Goal: Transaction & Acquisition: Purchase product/service

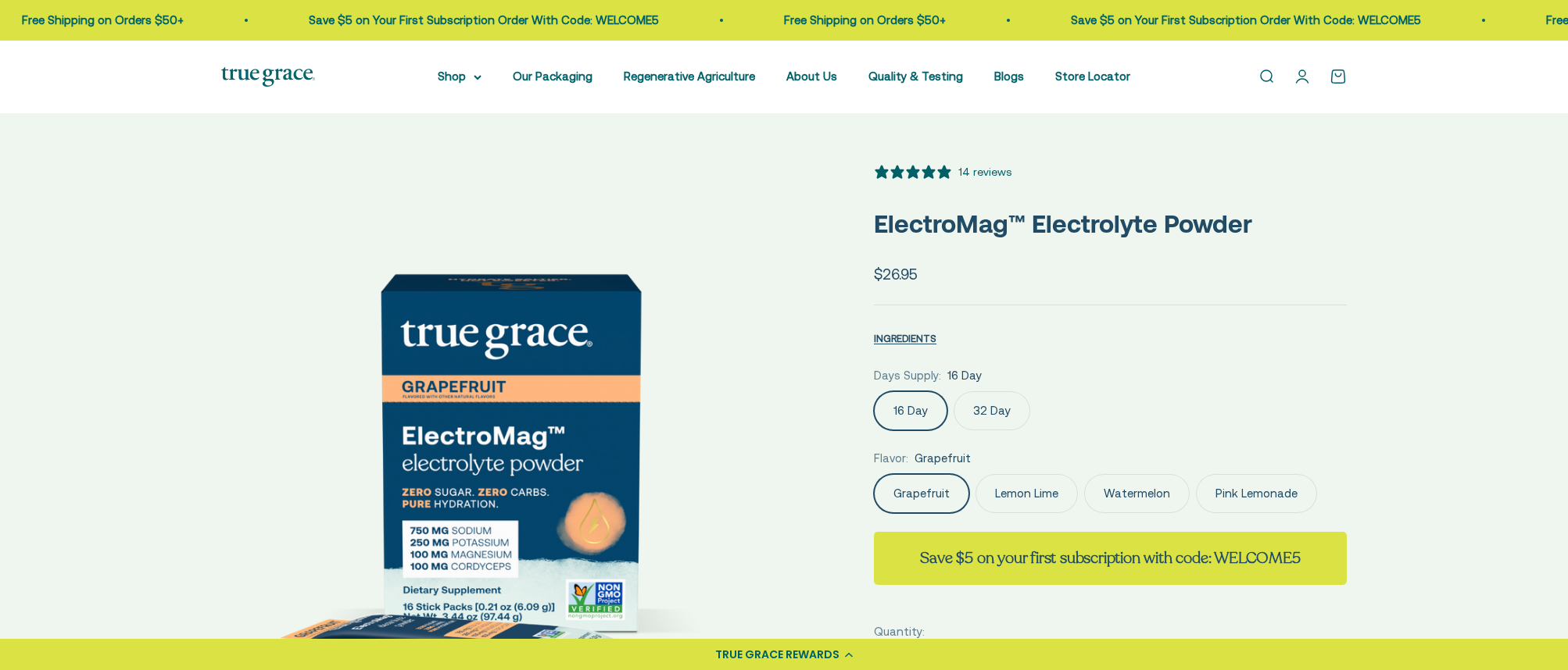
select select "3"
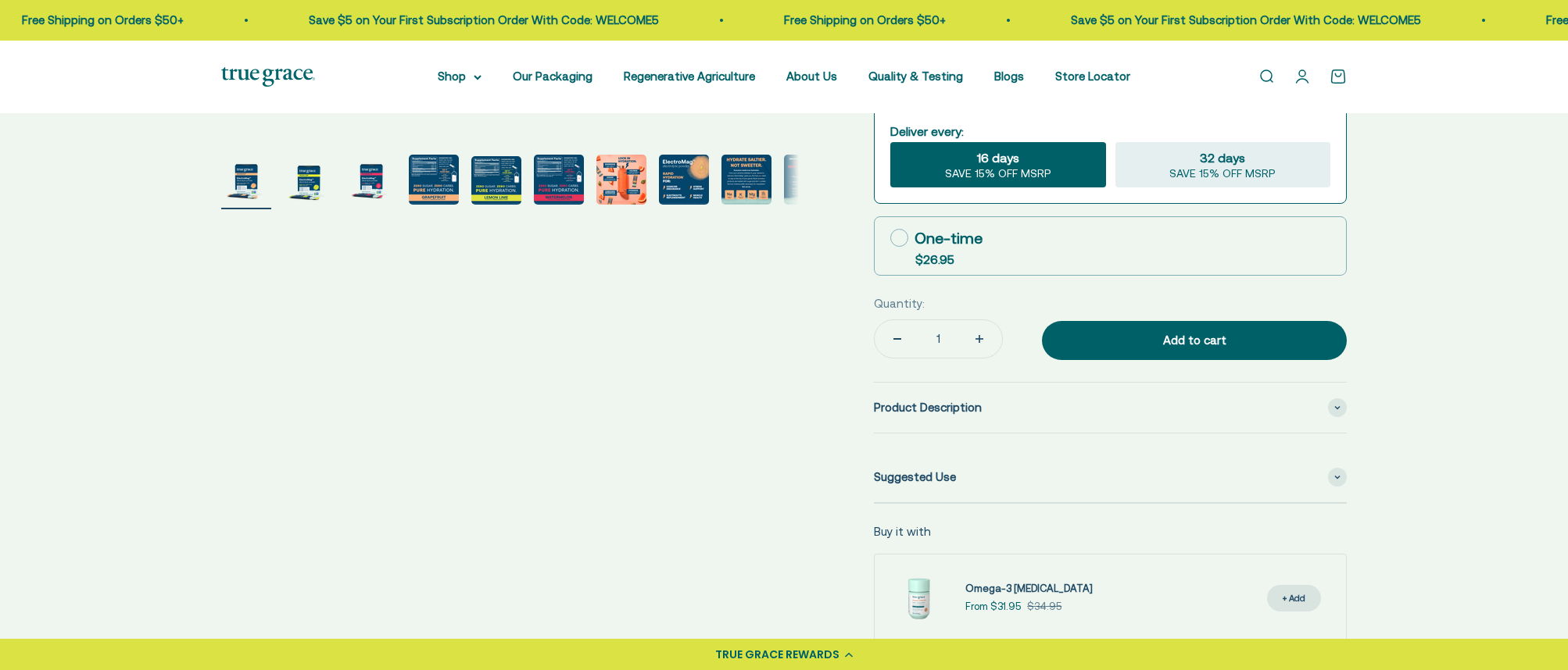
scroll to position [401, 0]
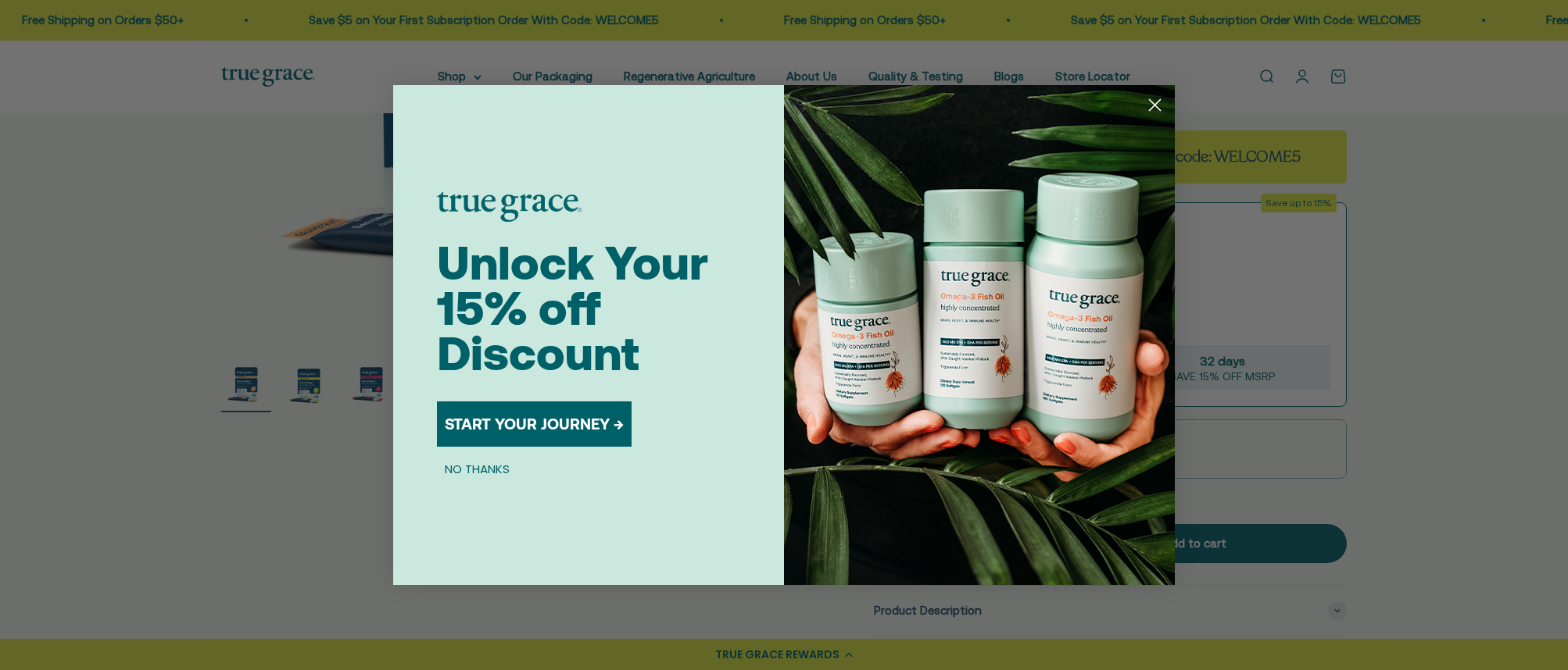
click at [1155, 108] on circle "Close dialog" at bounding box center [1155, 105] width 26 height 26
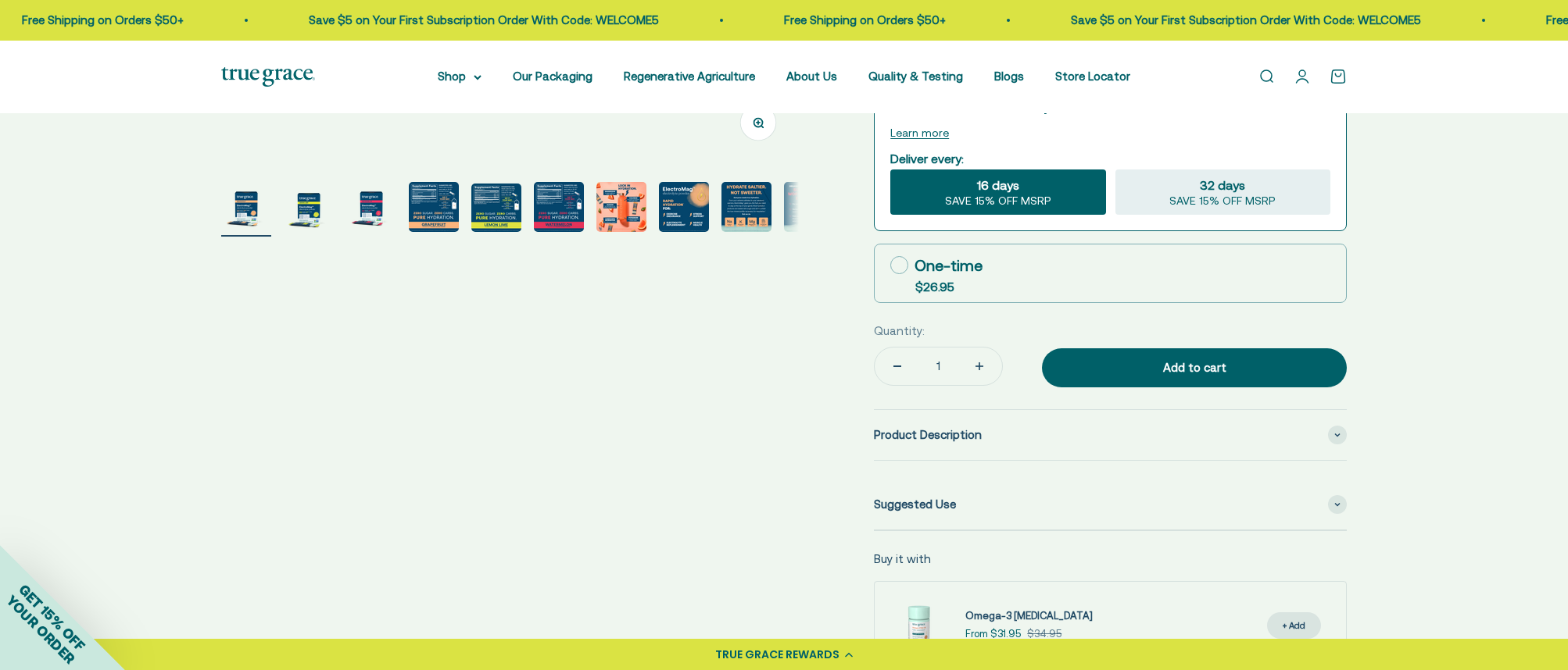
scroll to position [554, 0]
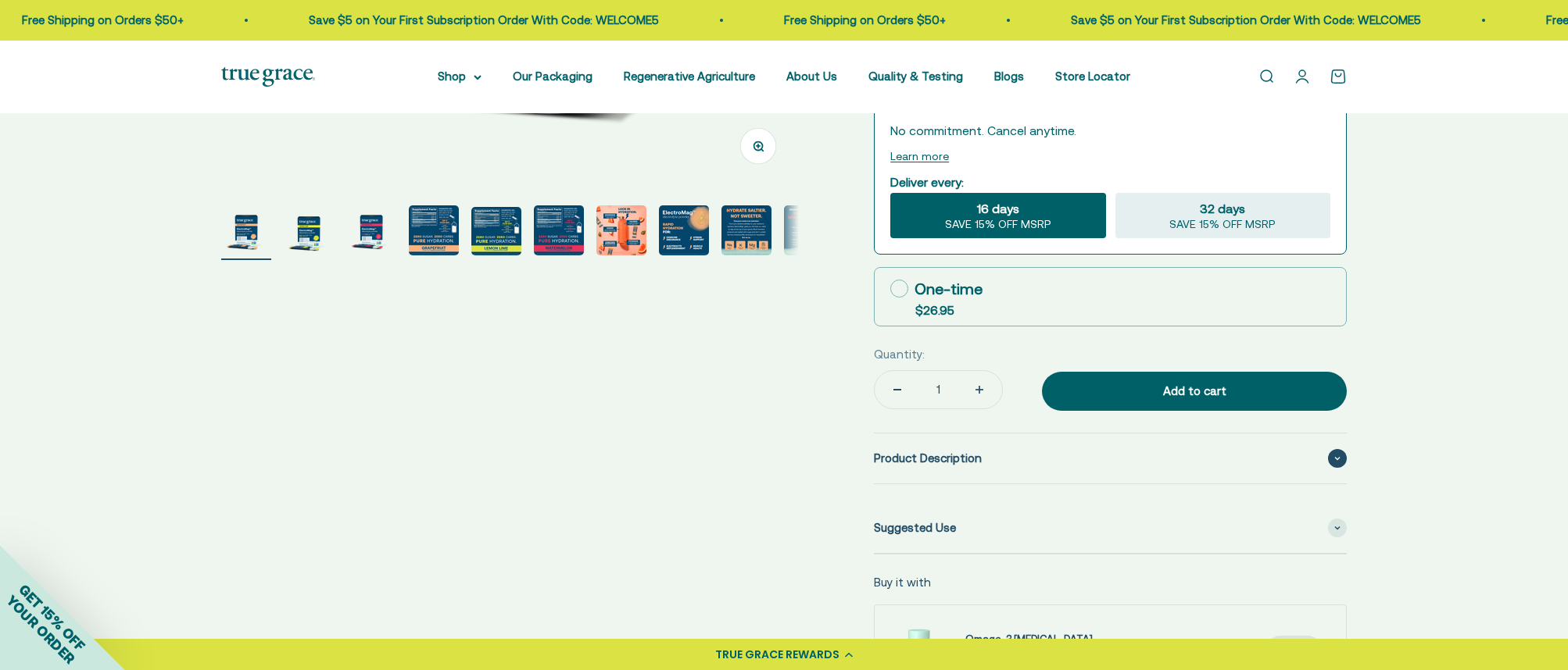
click at [1028, 461] on div "Product Description" at bounding box center [1110, 459] width 473 height 50
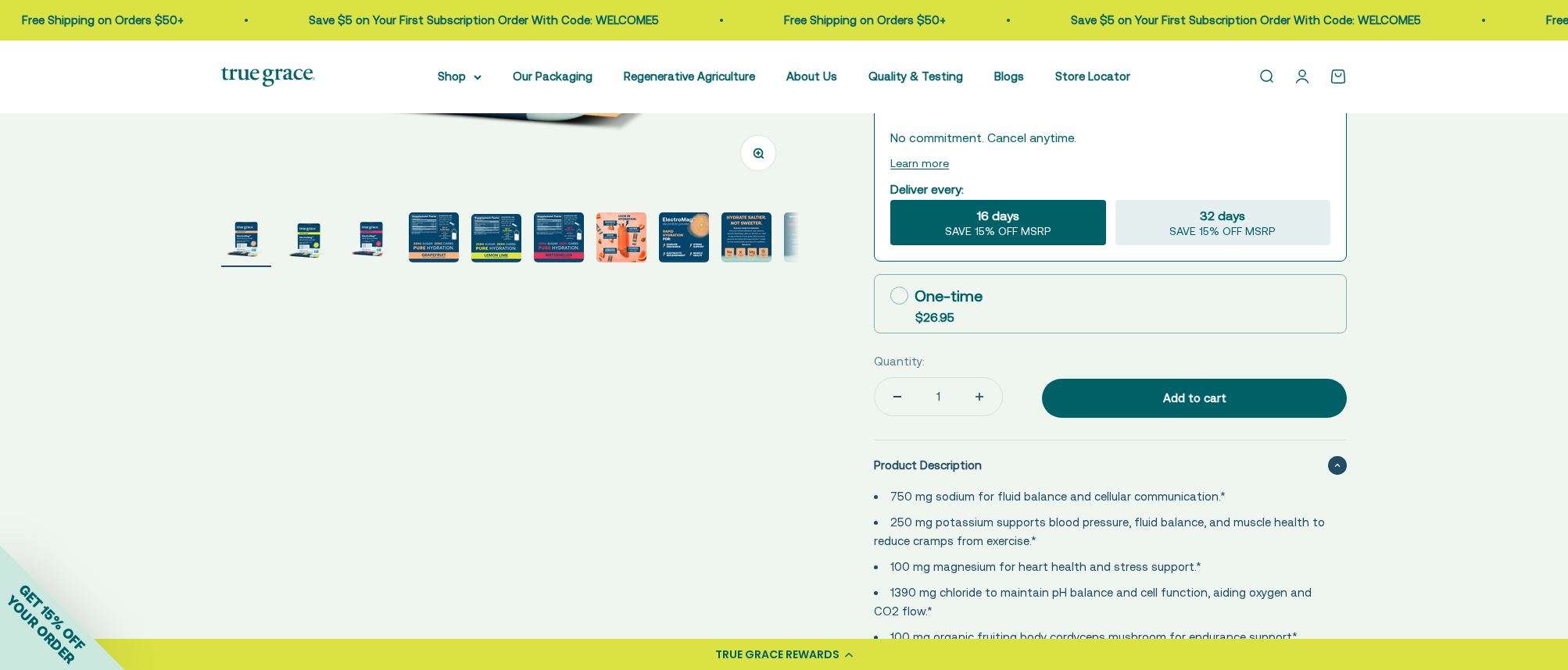
click at [1028, 461] on div "Product Description" at bounding box center [1110, 466] width 473 height 50
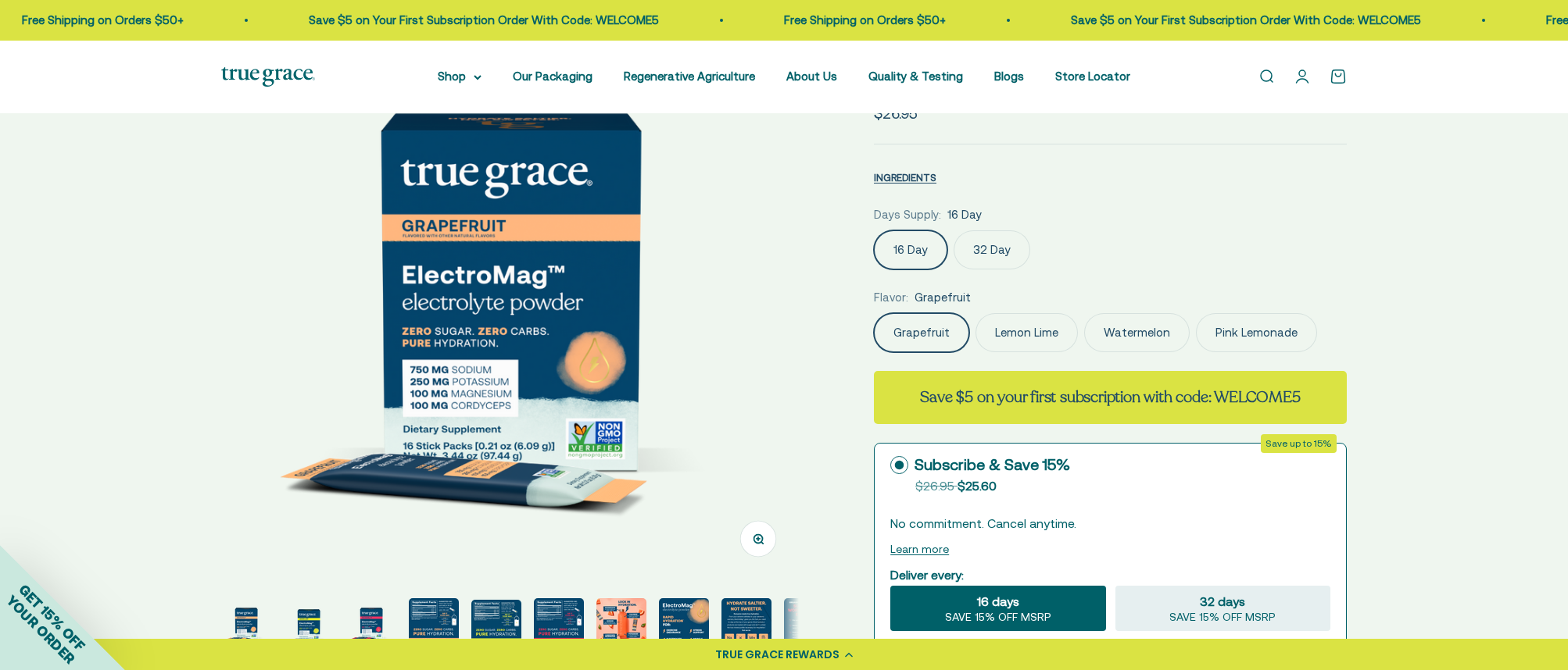
scroll to position [318, 0]
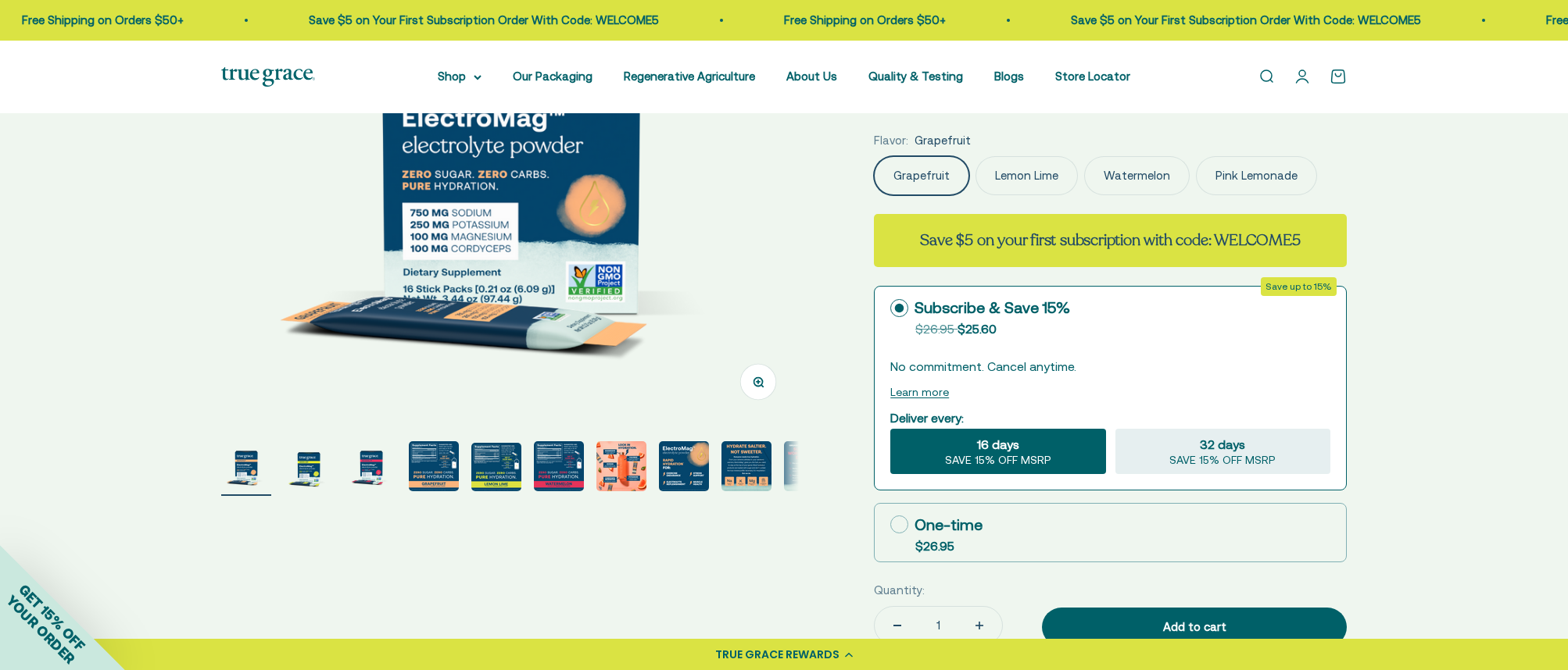
click at [404, 471] on page-dots at bounding box center [509, 469] width 577 height 55
click at [429, 472] on img "Go to item 4" at bounding box center [434, 466] width 50 height 50
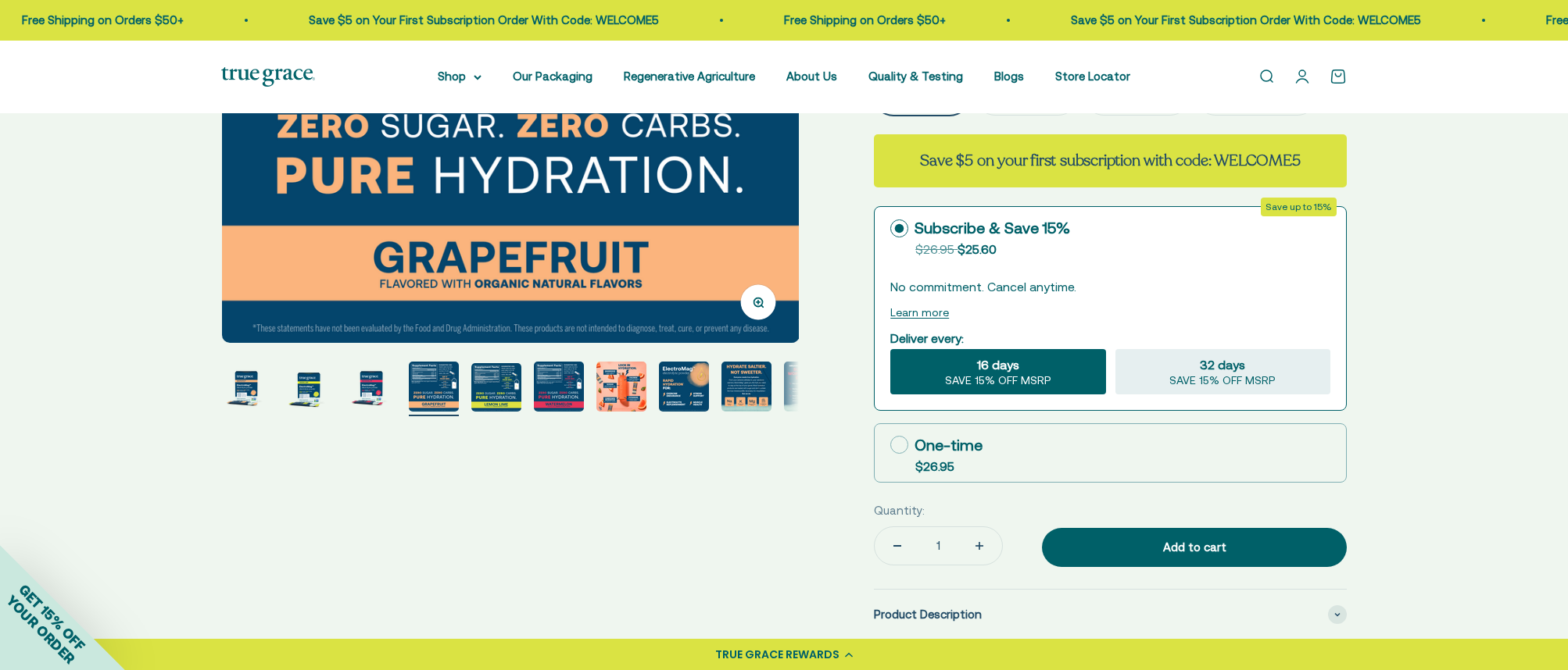
scroll to position [411, 0]
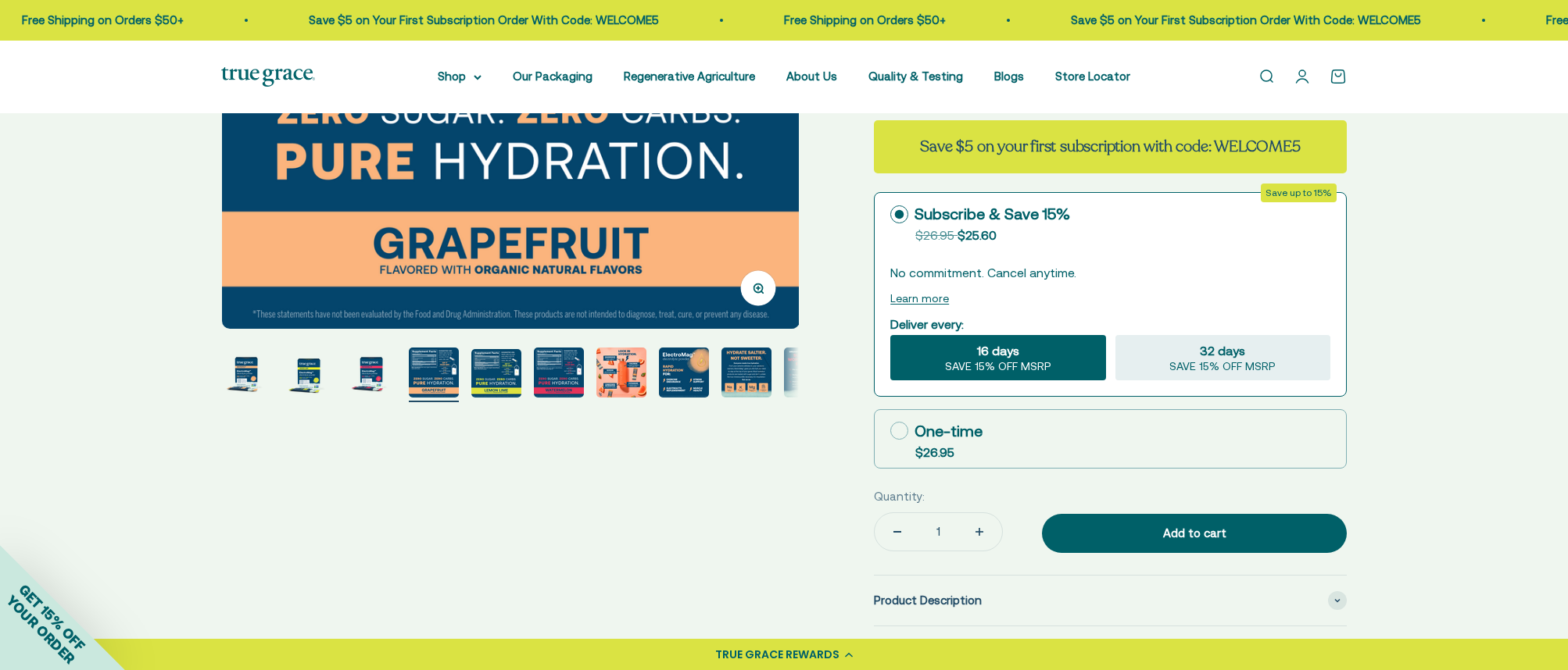
click at [592, 377] on page-dots at bounding box center [509, 375] width 577 height 55
click at [610, 378] on img "Go to item 7" at bounding box center [621, 373] width 50 height 50
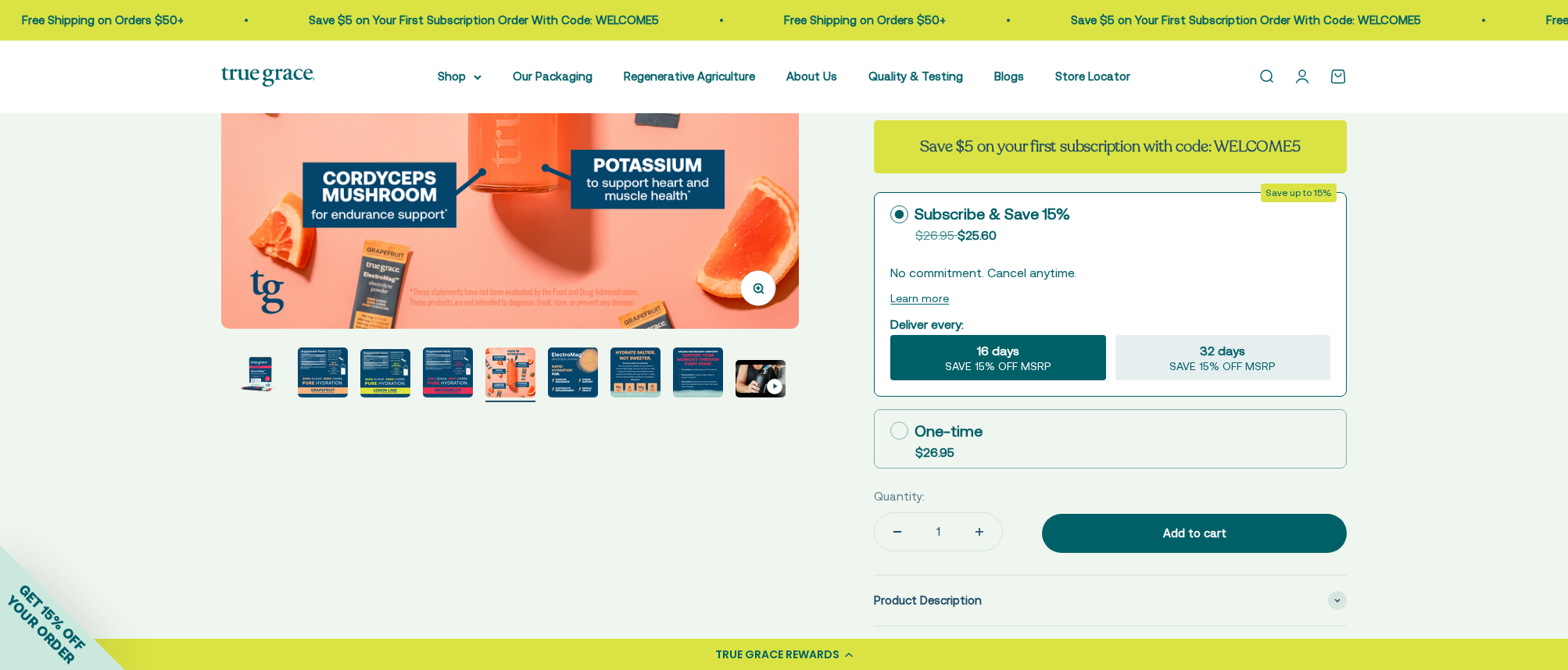
scroll to position [137, 0]
